Goal: Information Seeking & Learning: Learn about a topic

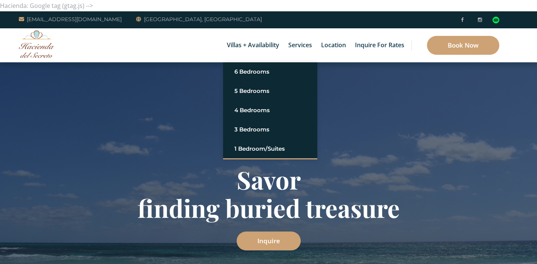
click at [261, 55] on link "Villas + Availability" at bounding box center [253, 45] width 60 height 34
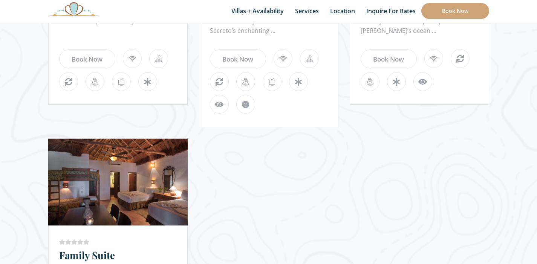
scroll to position [714, 0]
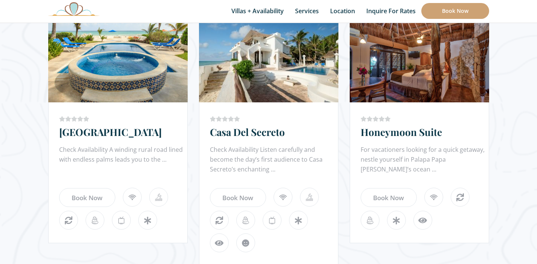
click at [384, 127] on link "Honeymoon Suite" at bounding box center [401, 131] width 81 height 13
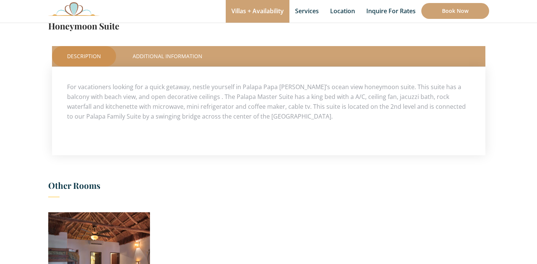
scroll to position [215, 0]
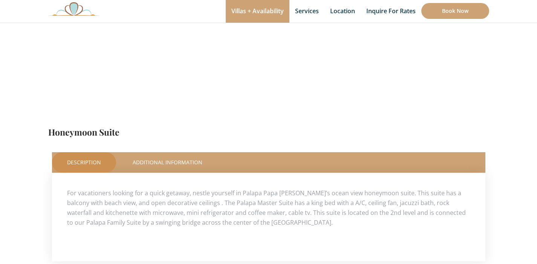
click at [80, 128] on link "Honeymoon Suite" at bounding box center [83, 132] width 71 height 12
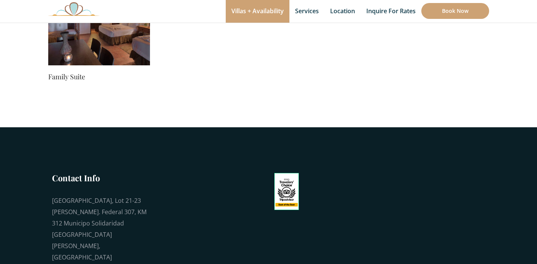
scroll to position [644, 0]
